Goal: Information Seeking & Learning: Learn about a topic

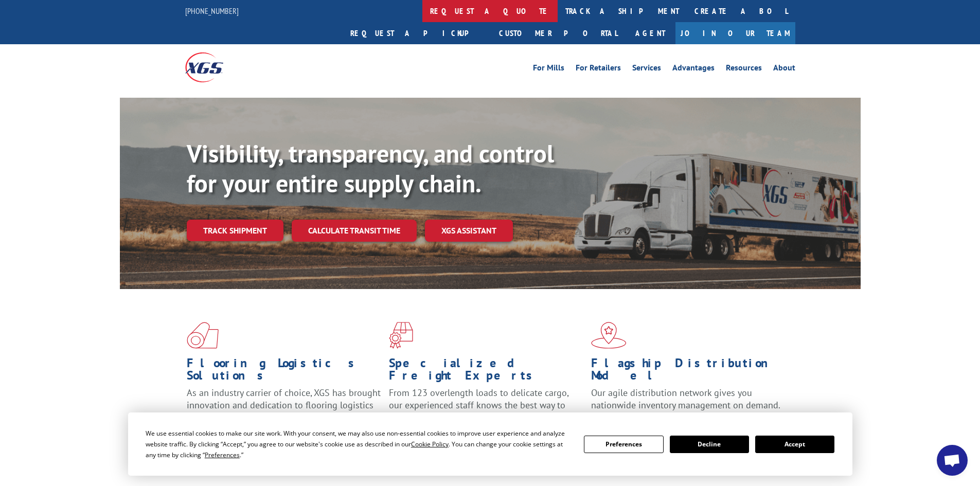
click at [422, 13] on link "request a quote" at bounding box center [489, 11] width 135 height 22
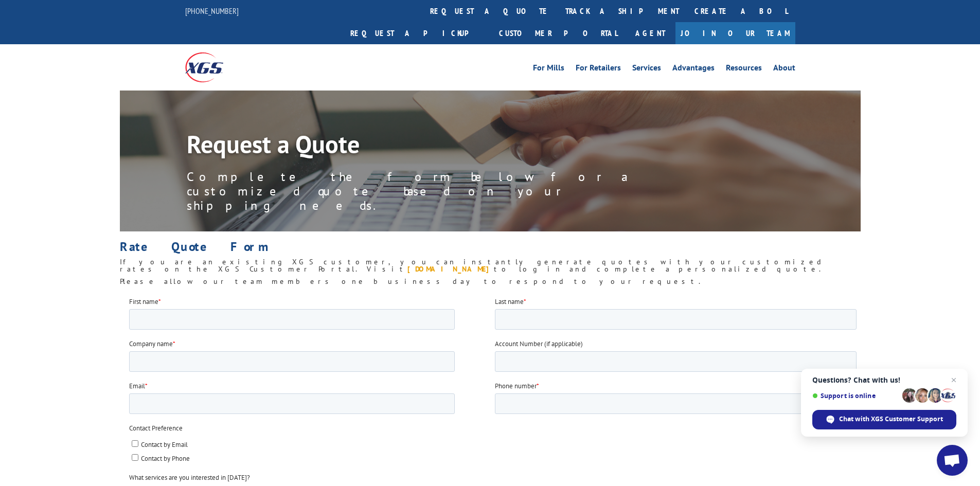
click at [494, 264] on link "my.xgsi.com" at bounding box center [450, 268] width 86 height 9
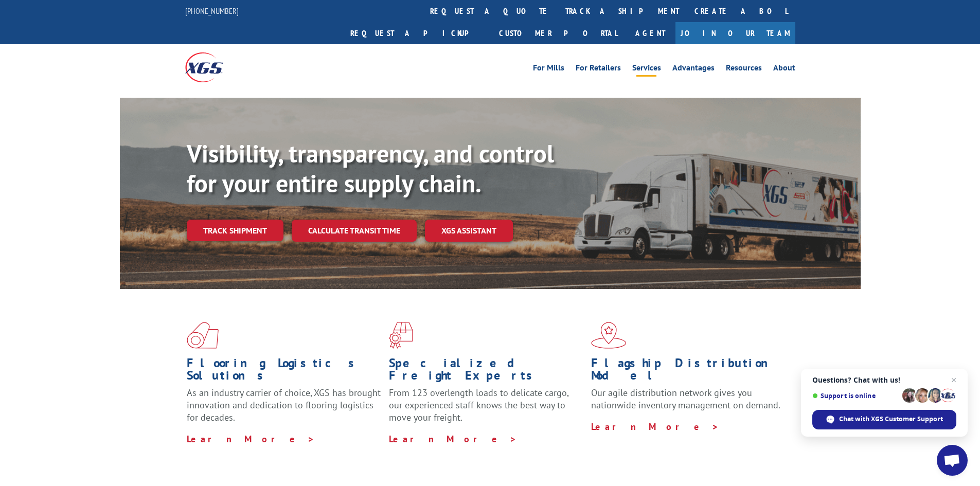
click at [651, 64] on link "Services" at bounding box center [646, 69] width 29 height 11
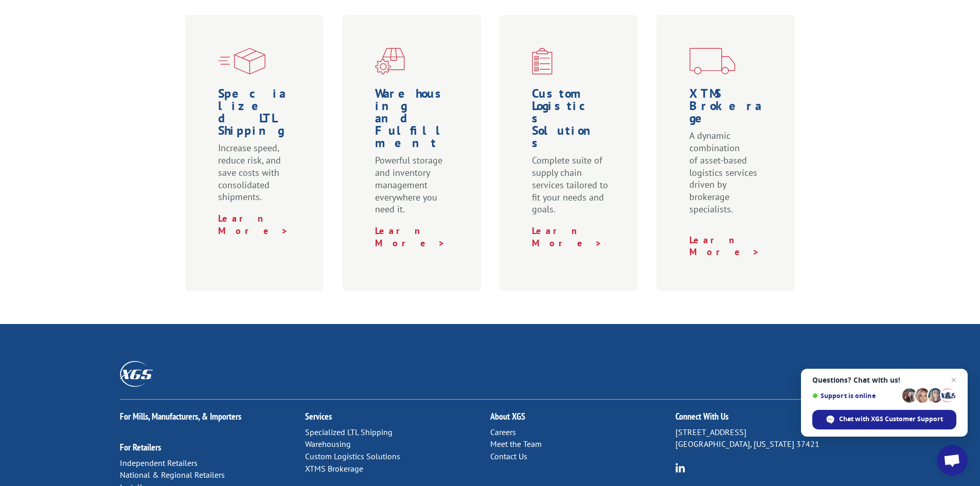
scroll to position [359, 0]
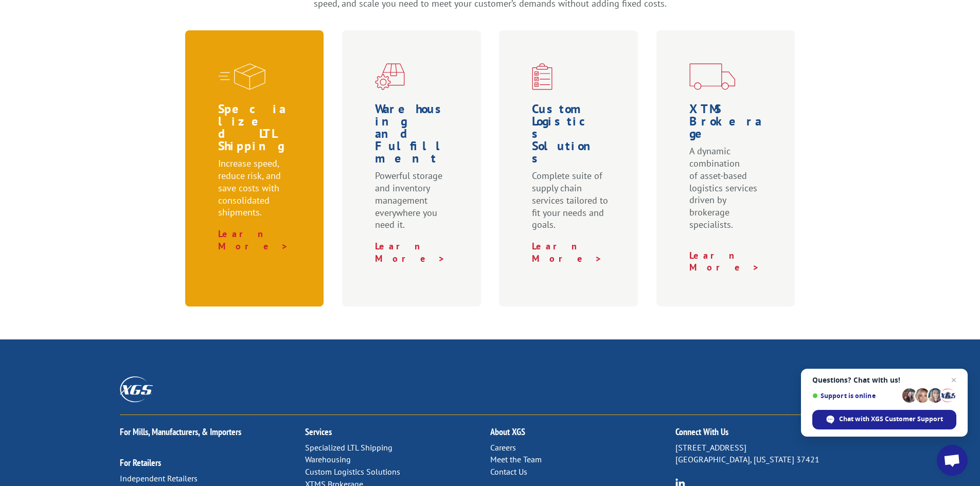
click at [256, 200] on div "Specialized LTL Shipping Increase speed, reduce risk, and save costs with conso…" at bounding box center [254, 168] width 139 height 276
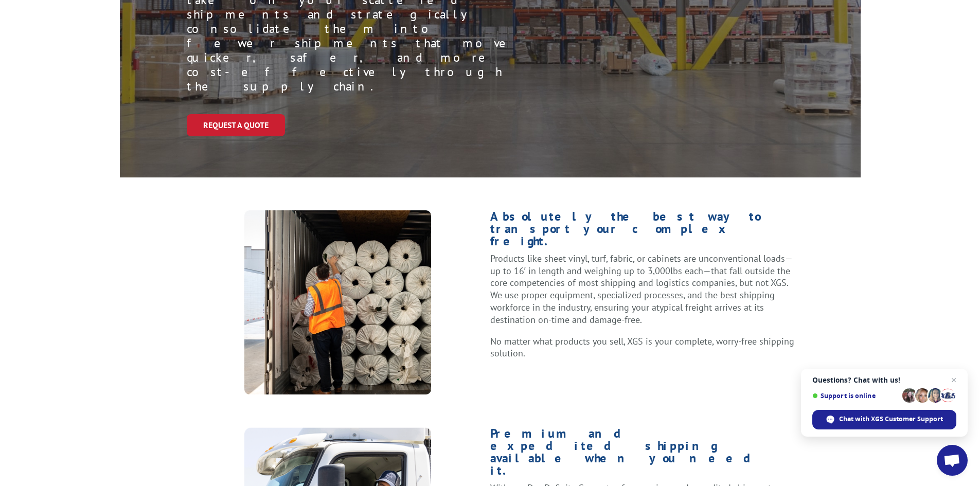
scroll to position [360, 0]
